Goal: Navigation & Orientation: Find specific page/section

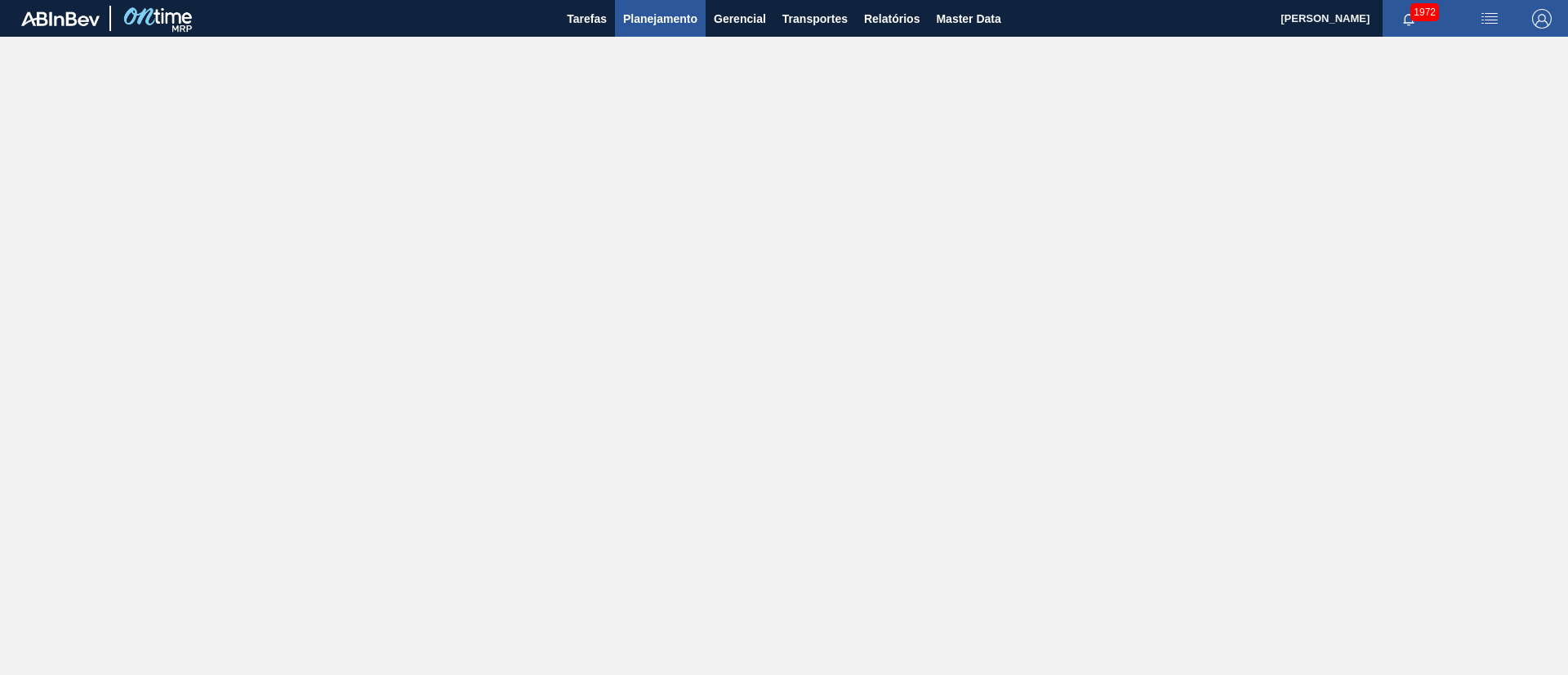
click at [665, 36] on button "Planejamento" at bounding box center [660, 18] width 91 height 37
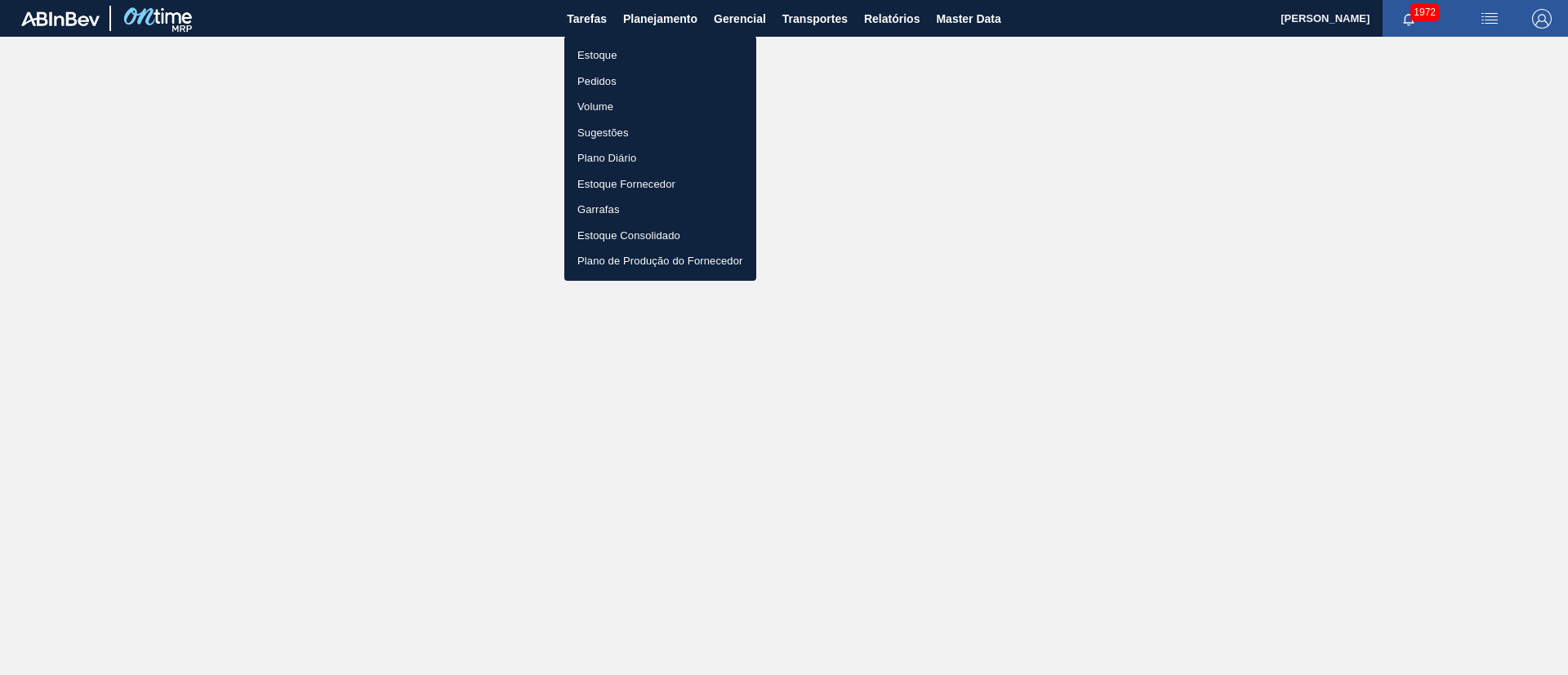
click at [612, 54] on li "Estoque" at bounding box center [661, 55] width 192 height 26
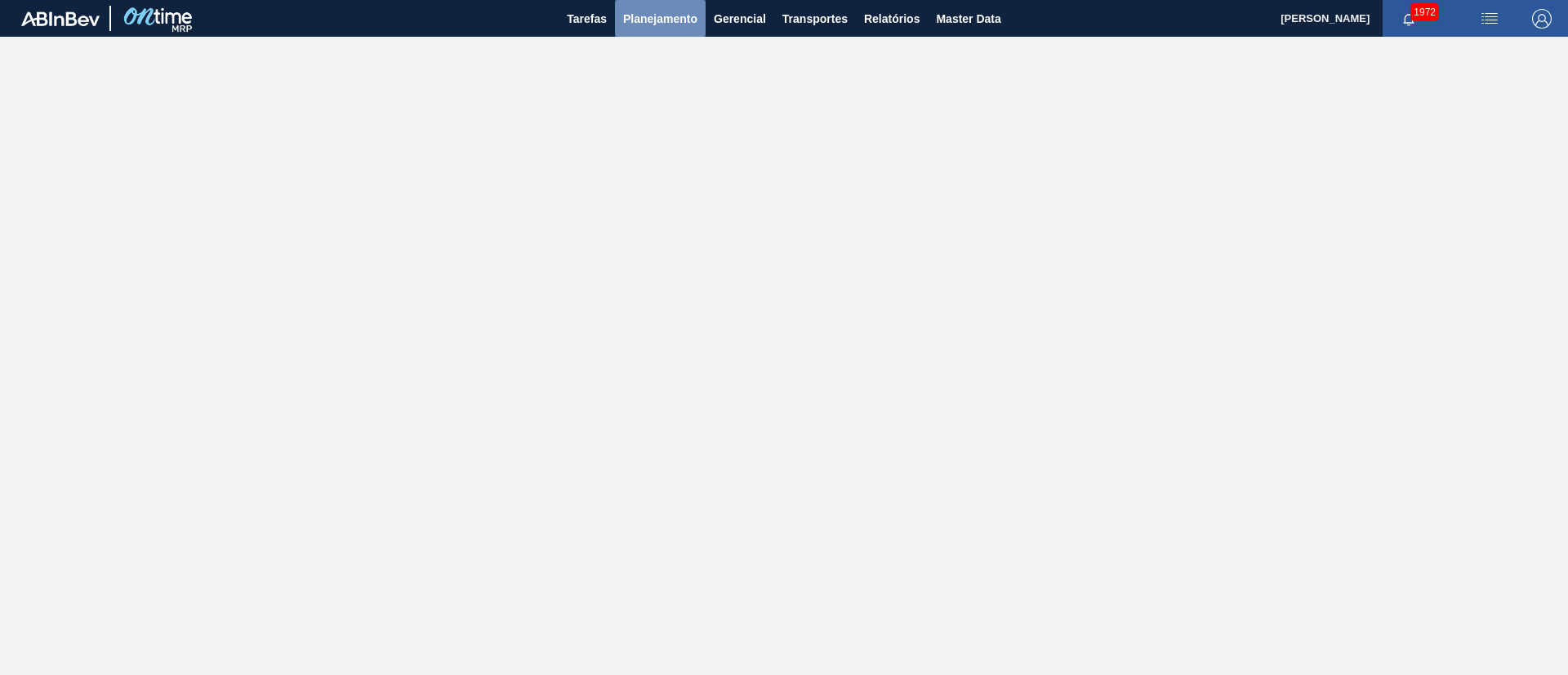
click at [675, 22] on span "Planejamento" at bounding box center [661, 18] width 74 height 20
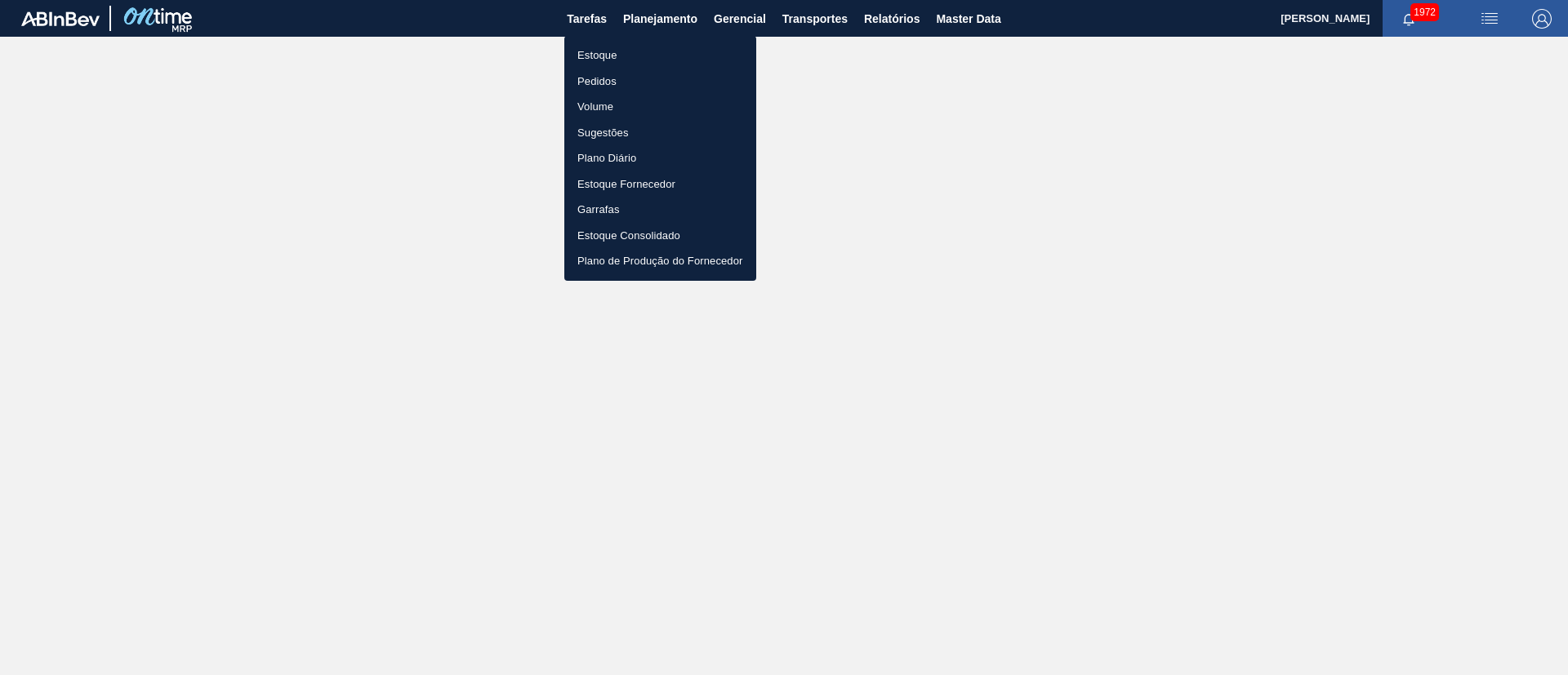
click at [595, 62] on li "Estoque" at bounding box center [661, 55] width 192 height 26
